Goal: Navigation & Orientation: Find specific page/section

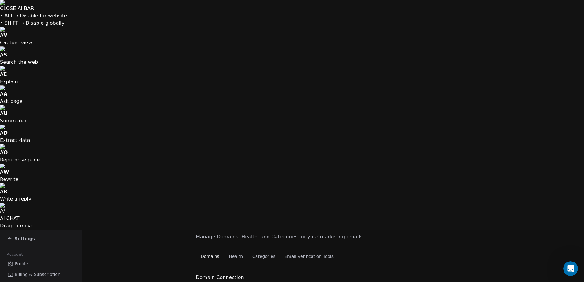
scroll to position [28, 0]
click at [26, 282] on span "Team Members" at bounding box center [31, 285] width 32 height 6
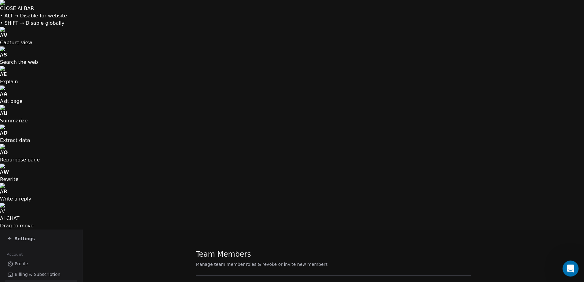
click at [568, 266] on icon "Open Intercom Messenger" at bounding box center [570, 268] width 10 height 10
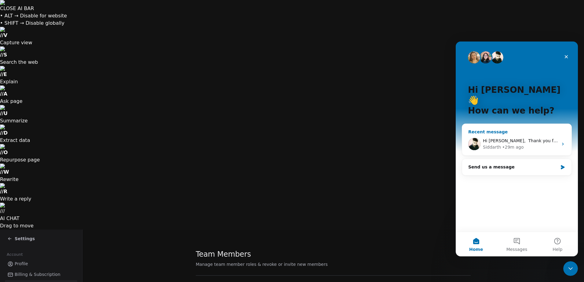
click at [508, 141] on div "Hi [PERSON_NAME], ​ Thank you for reaching out, the above domain must have been…" at bounding box center [516, 144] width 109 height 23
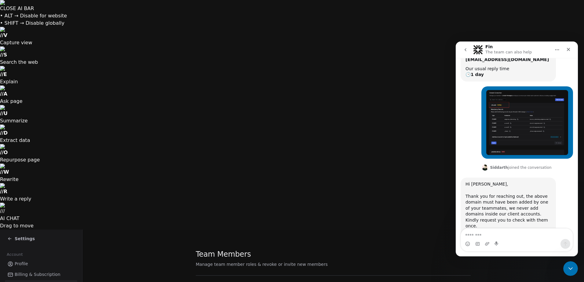
scroll to position [123, 0]
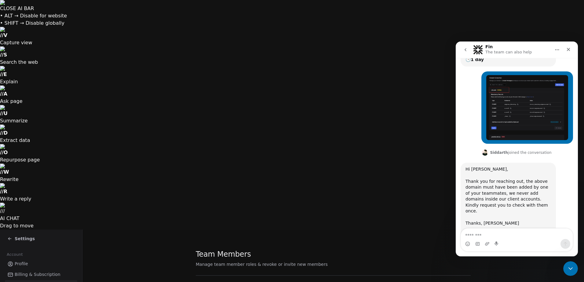
click at [507, 235] on textarea "Message…" at bounding box center [517, 234] width 112 height 10
type textarea "*"
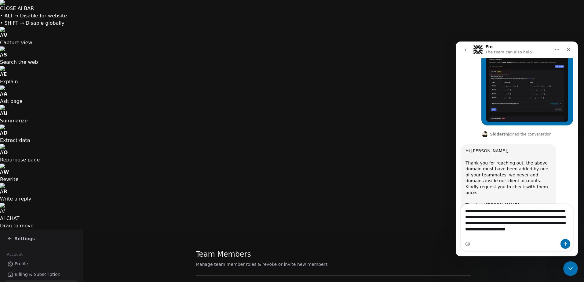
scroll to position [147, 0]
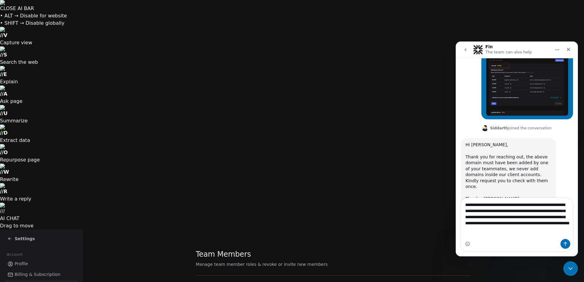
type textarea "**********"
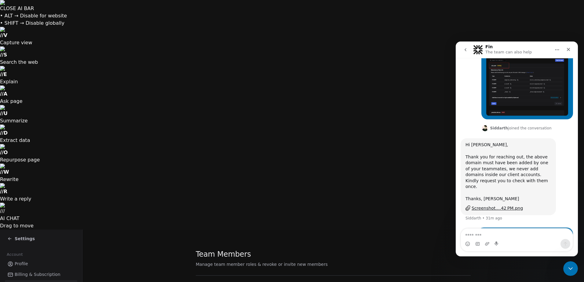
scroll to position [177, 0]
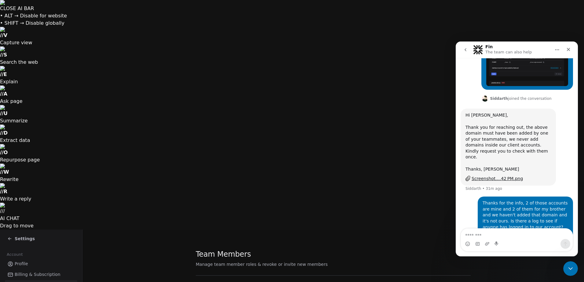
drag, startPoint x: 571, startPoint y: 51, endPoint x: 1025, endPoint y: 94, distance: 456.1
click at [571, 51] on icon "Close" at bounding box center [568, 49] width 5 height 5
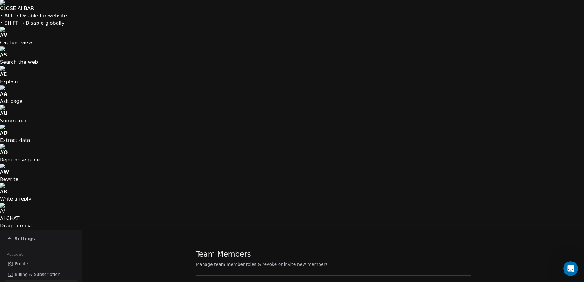
click at [463, 174] on div "Revoke Invite" at bounding box center [471, 173] width 36 height 10
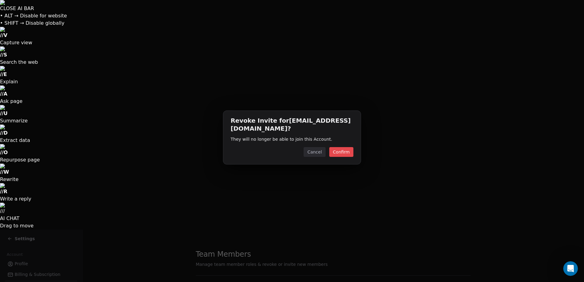
click at [340, 153] on button "Confirm" at bounding box center [341, 152] width 24 height 10
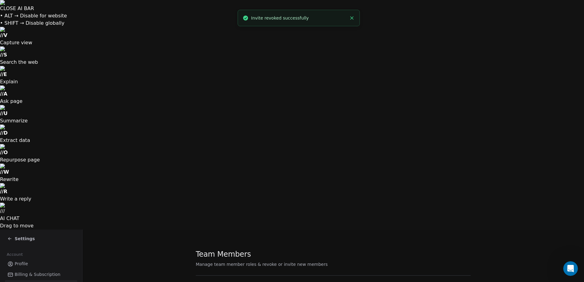
click at [461, 153] on div "Remove Member" at bounding box center [475, 154] width 44 height 10
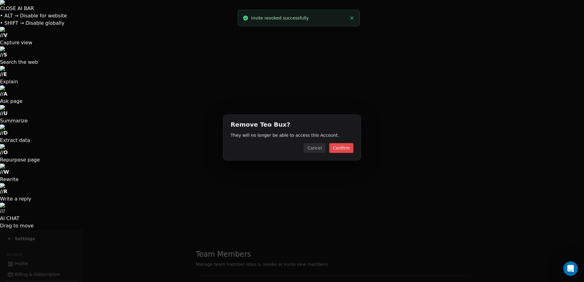
click at [347, 147] on button "Confirm" at bounding box center [341, 148] width 24 height 10
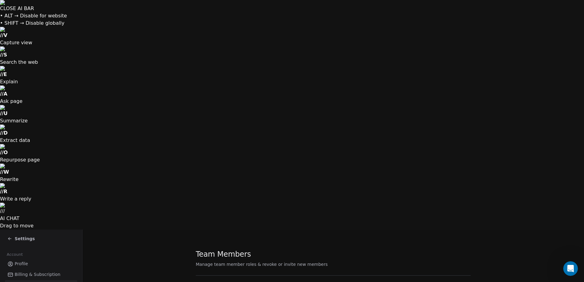
click at [25, 272] on span "Billing & Subscription" at bounding box center [38, 275] width 46 height 6
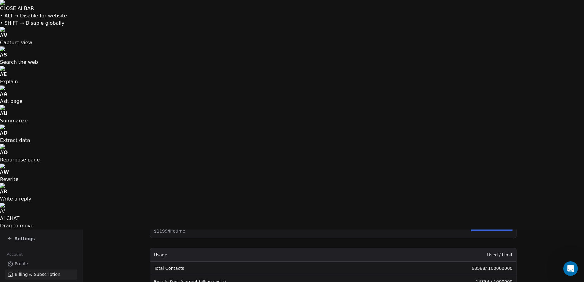
scroll to position [153, 0]
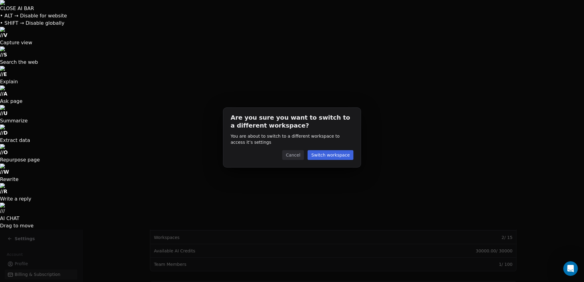
click at [300, 156] on button "Cancel" at bounding box center [293, 155] width 22 height 10
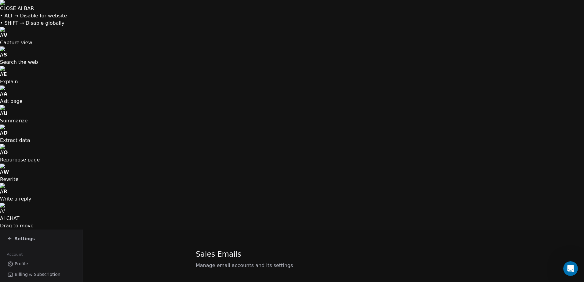
click at [27, 261] on span "Profile" at bounding box center [21, 264] width 13 height 6
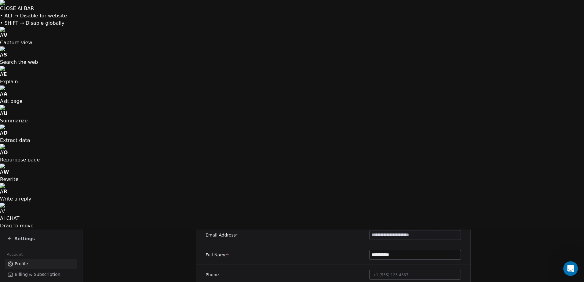
scroll to position [122, 0]
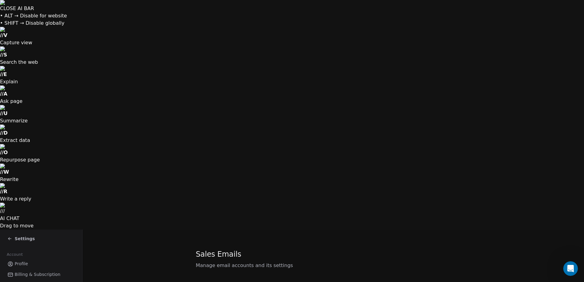
click at [249, 281] on span "Global Settings" at bounding box center [259, 285] width 38 height 9
click at [25, 261] on span "Profile" at bounding box center [21, 264] width 13 height 6
click at [20, 236] on span "Settings" at bounding box center [25, 239] width 20 height 6
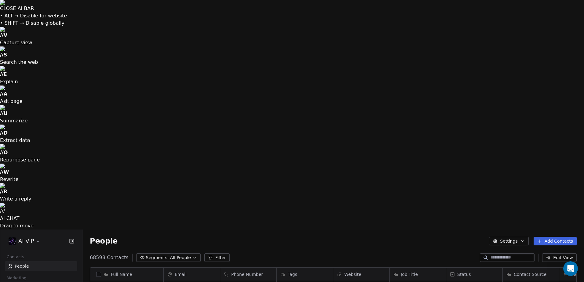
scroll to position [244, 497]
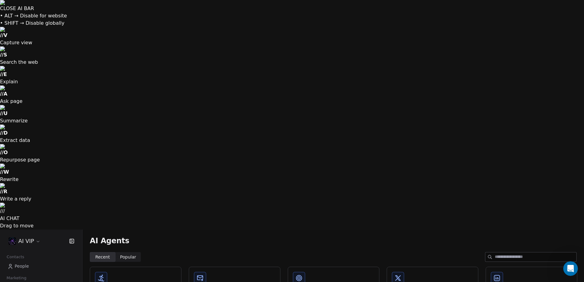
click at [31, 262] on link "People" at bounding box center [41, 267] width 72 height 10
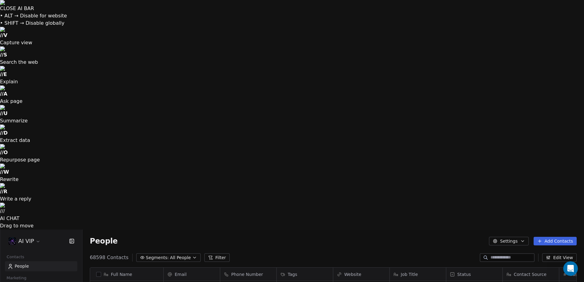
scroll to position [244, 497]
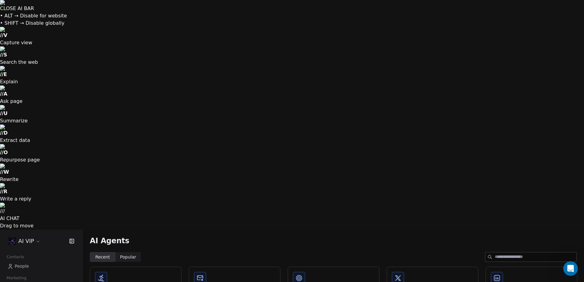
click at [39, 11] on html "CLOSE AI BAR • ALT → Disable for website • SHIFT → Disable globally // V Captur…" at bounding box center [292, 256] width 584 height 512
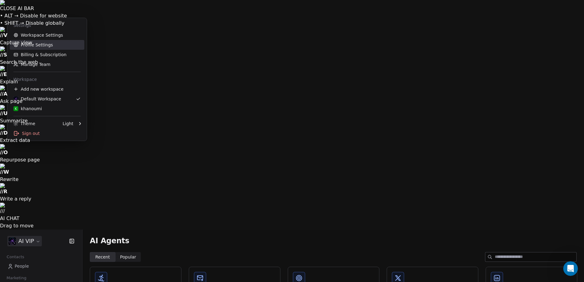
click at [48, 46] on link "Profile Settings" at bounding box center [47, 45] width 75 height 10
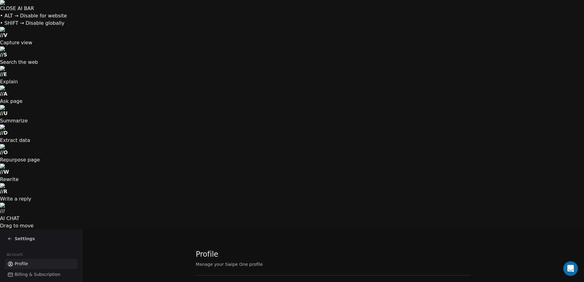
click at [11, 237] on icon at bounding box center [9, 239] width 5 height 5
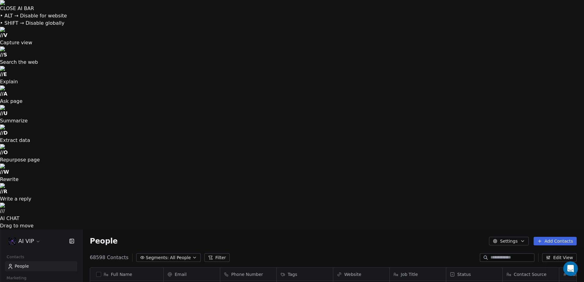
scroll to position [244, 497]
click at [34, 14] on html "CLOSE AI BAR • ALT → Disable for website • SHIFT → Disable globally // V Captur…" at bounding box center [292, 256] width 584 height 512
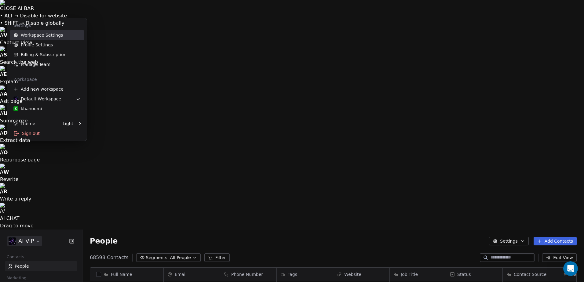
click at [35, 34] on link "Workspace Settings" at bounding box center [47, 35] width 75 height 10
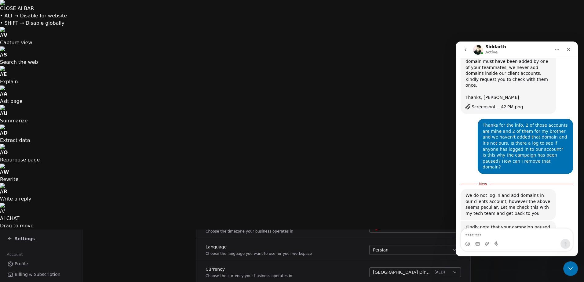
scroll to position [249, 0]
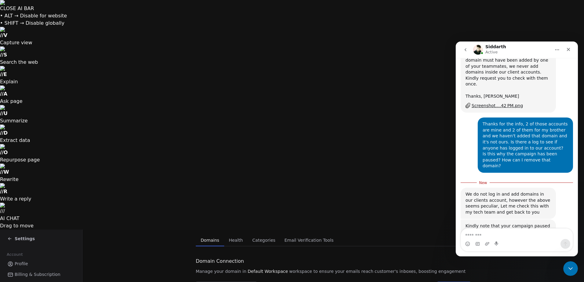
scroll to position [28, 0]
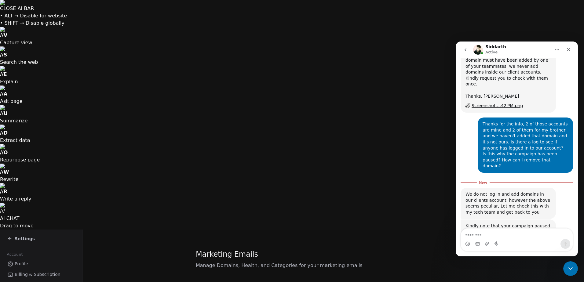
click at [257, 281] on span "Categories" at bounding box center [264, 285] width 28 height 9
click at [471, 192] on div "We do not log in and add domains in our clients account, however the above seem…" at bounding box center [509, 204] width 86 height 24
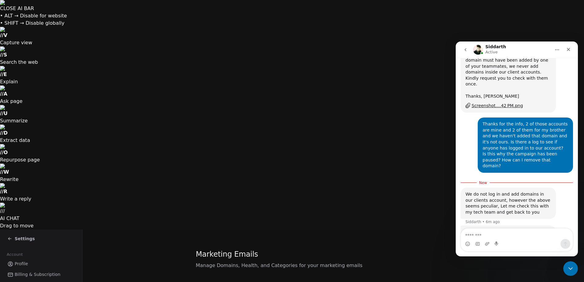
scroll to position [255, 0]
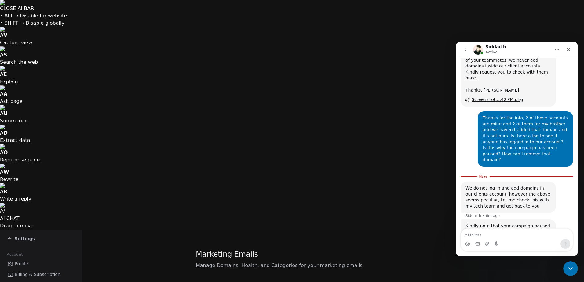
click at [473, 186] on div "We do not log in and add domains in our clients account, however the above seem…" at bounding box center [509, 198] width 86 height 24
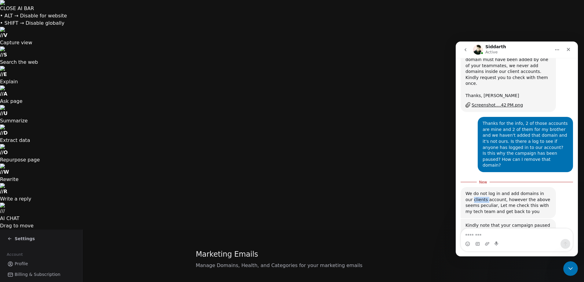
click at [473, 191] on div "We do not log in and add domains in our clients account, however the above seem…" at bounding box center [509, 203] width 86 height 24
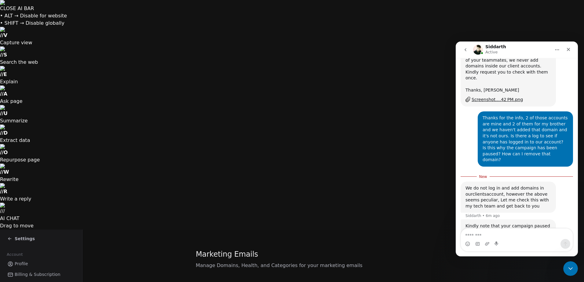
click at [472, 186] on div "We do not log in and add domains in our clients account, however the above seem…" at bounding box center [509, 198] width 86 height 24
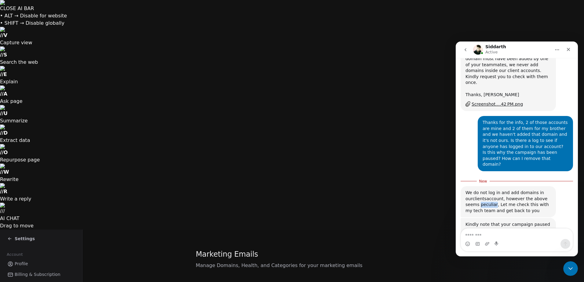
click at [472, 190] on div "We do not log in and add domains in our clients account, however the above seem…" at bounding box center [509, 202] width 86 height 24
